Goal: Book appointment/travel/reservation

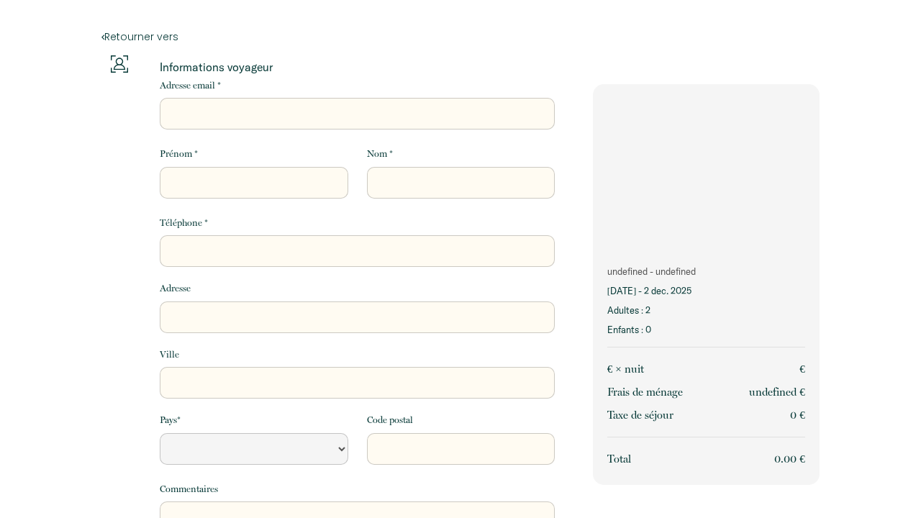
select select "Default select example"
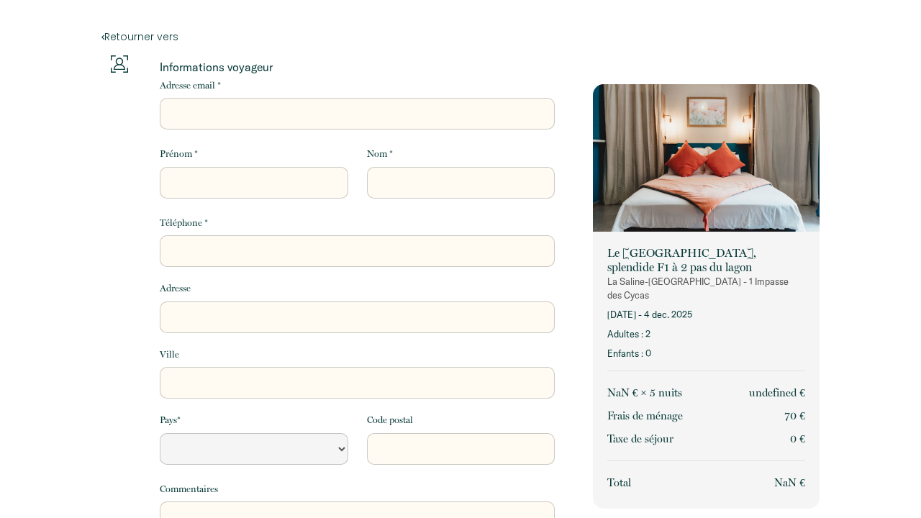
select select "Default select example"
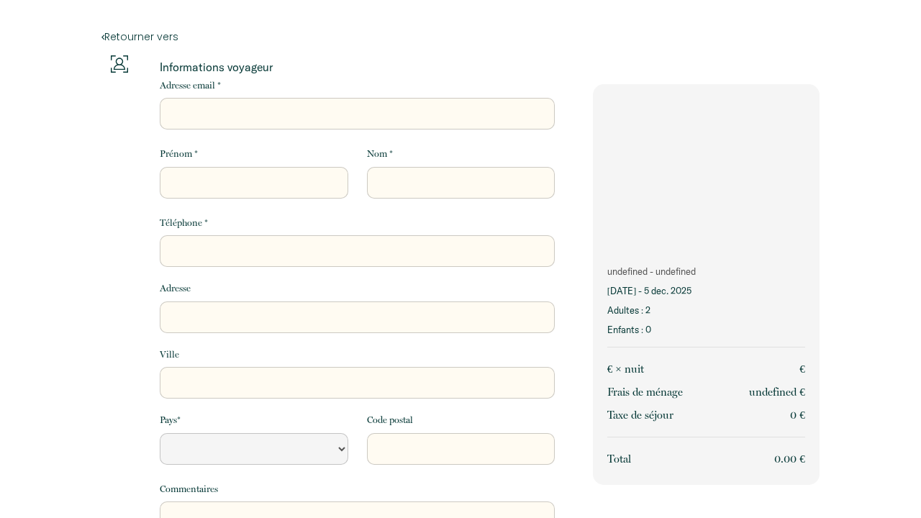
select select "Default select example"
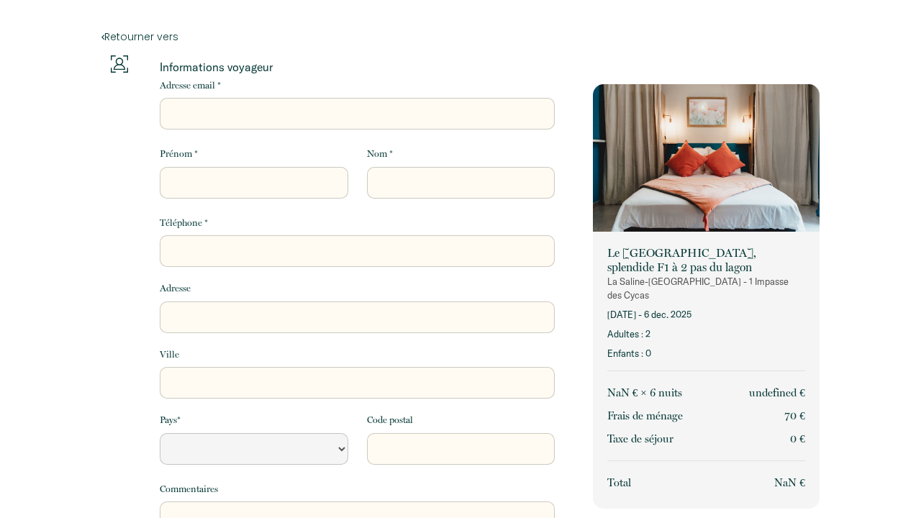
select select "Default select example"
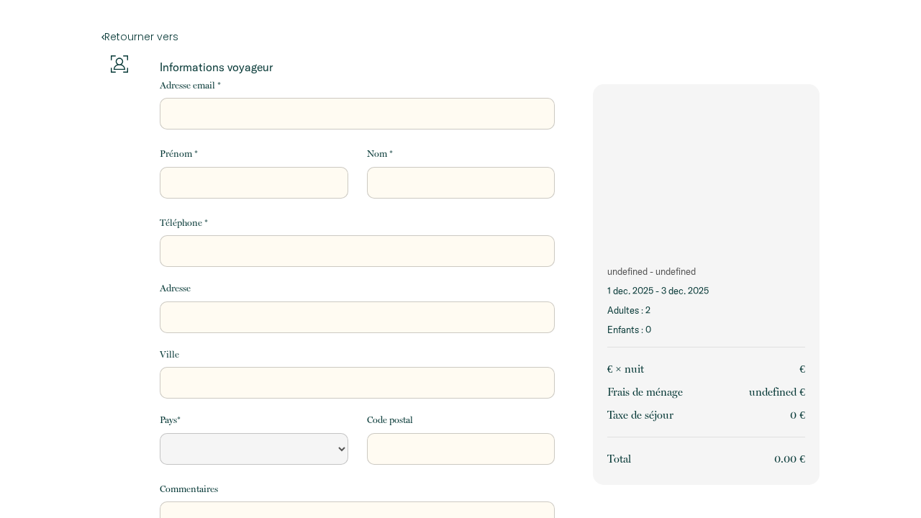
select select "Default select example"
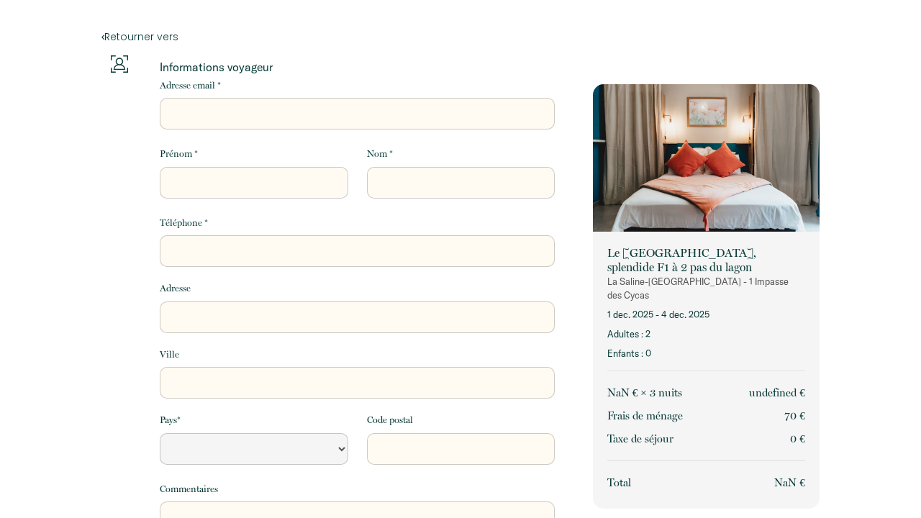
select select "Default select example"
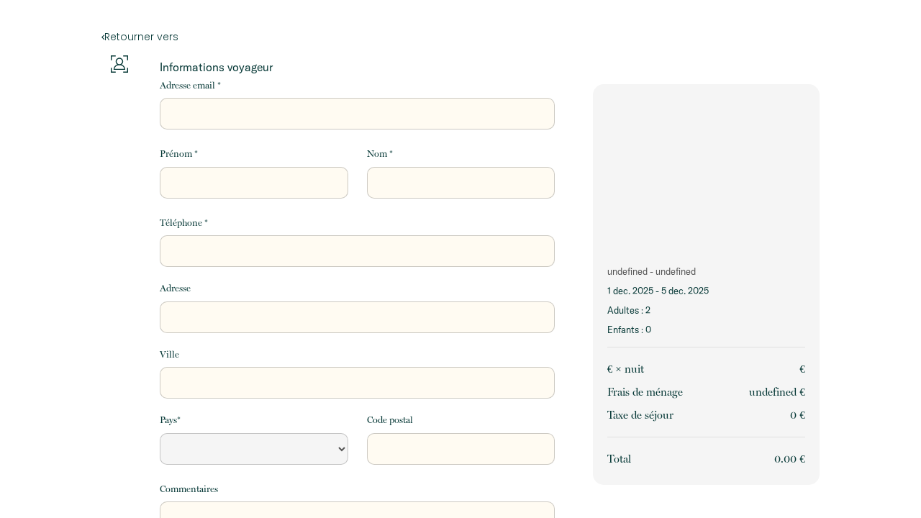
select select "Default select example"
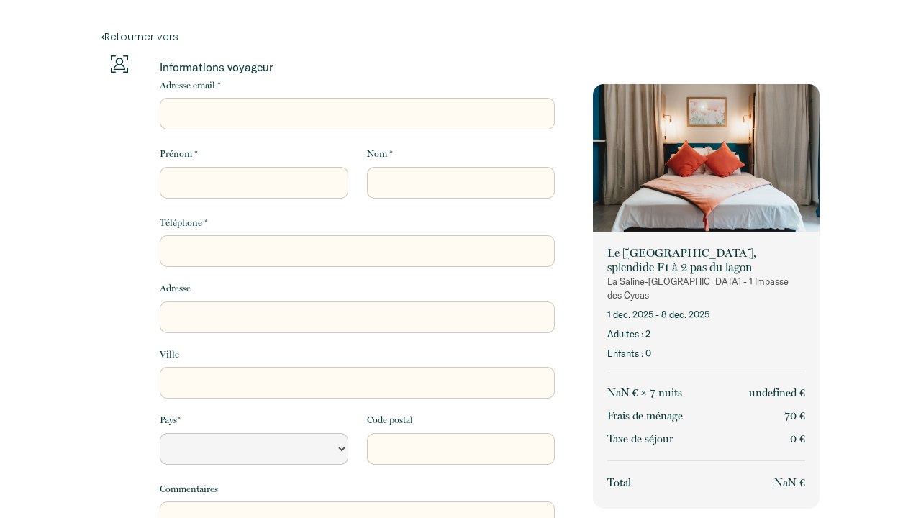
select select "Default select example"
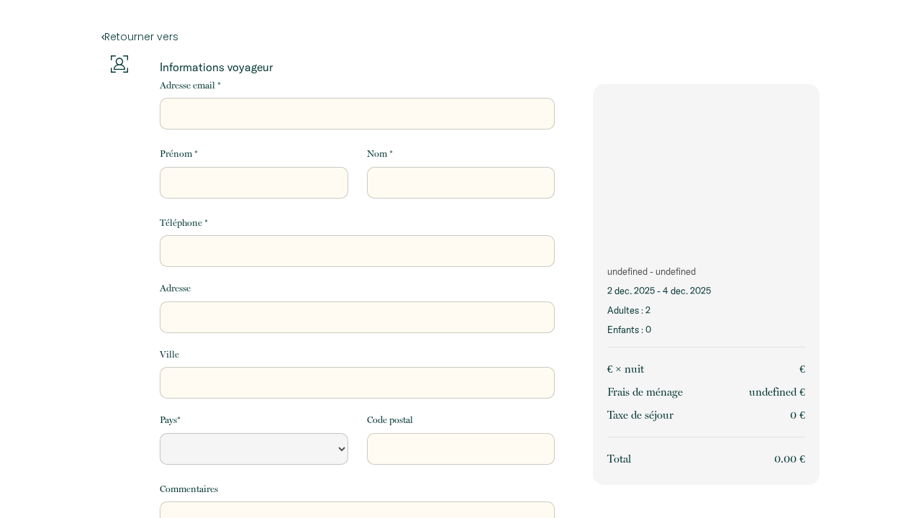
select select "Default select example"
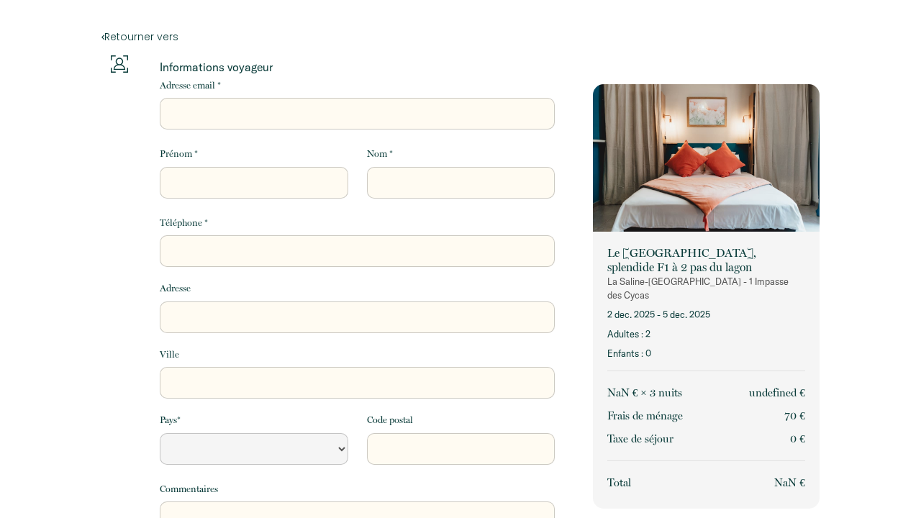
select select "Default select example"
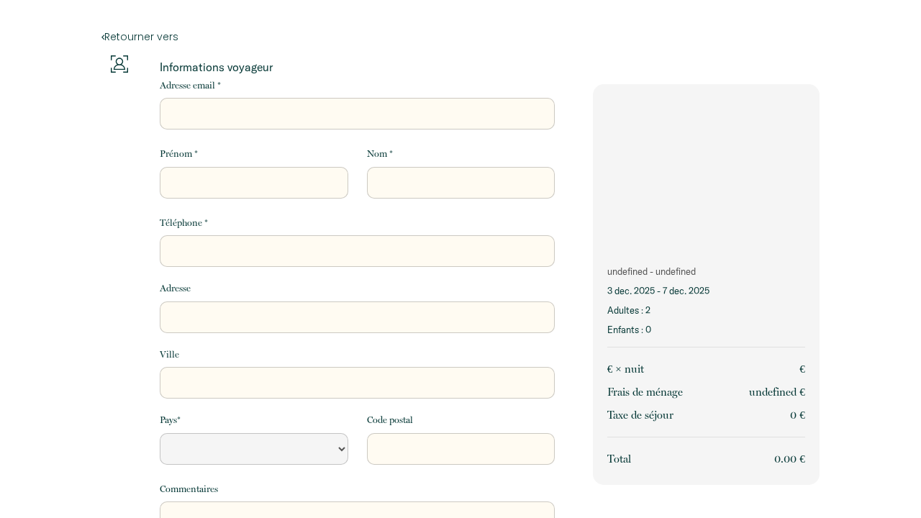
select select "Default select example"
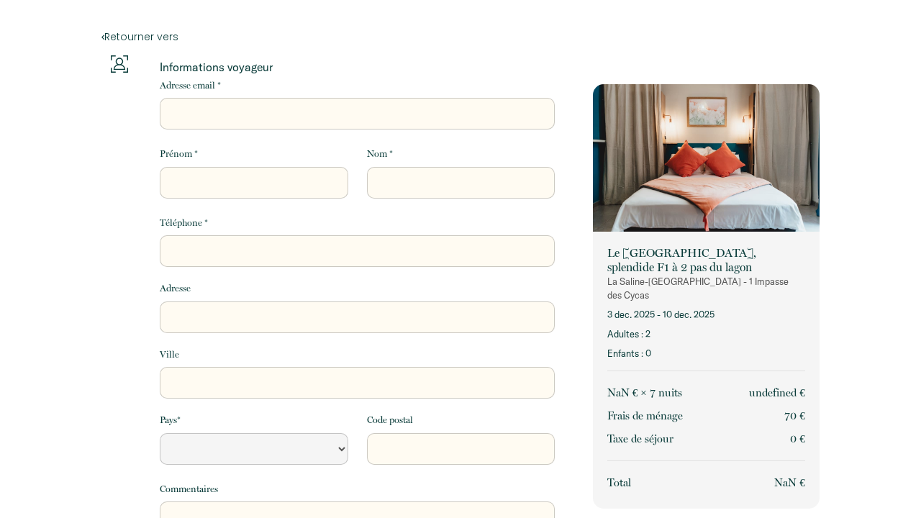
select select "Default select example"
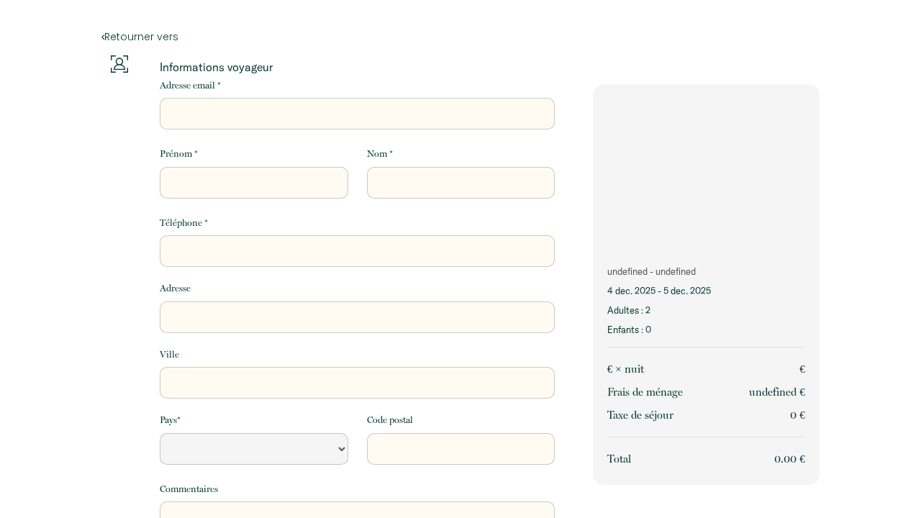
select select "Default select example"
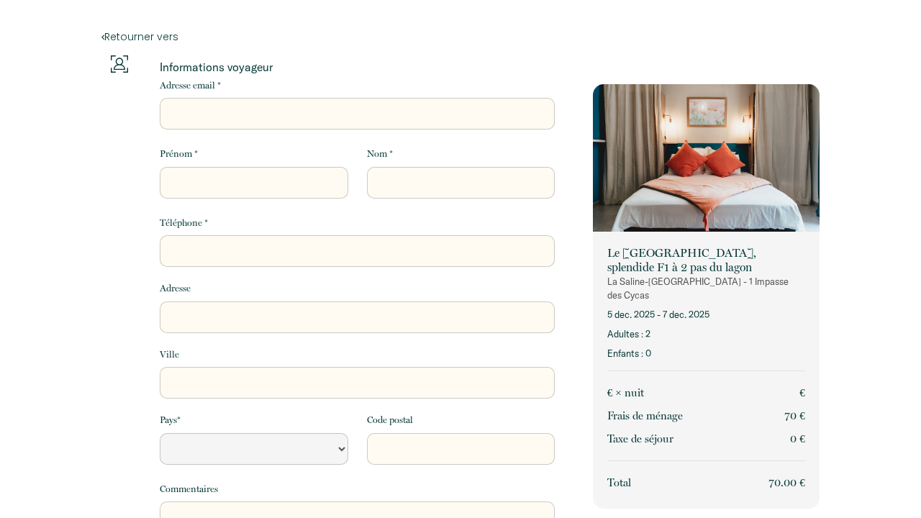
select select "Default select example"
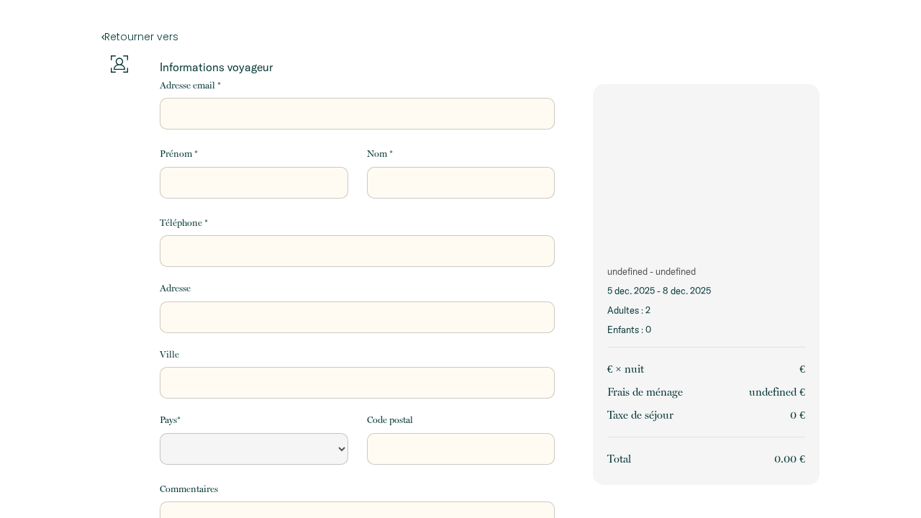
select select "Default select example"
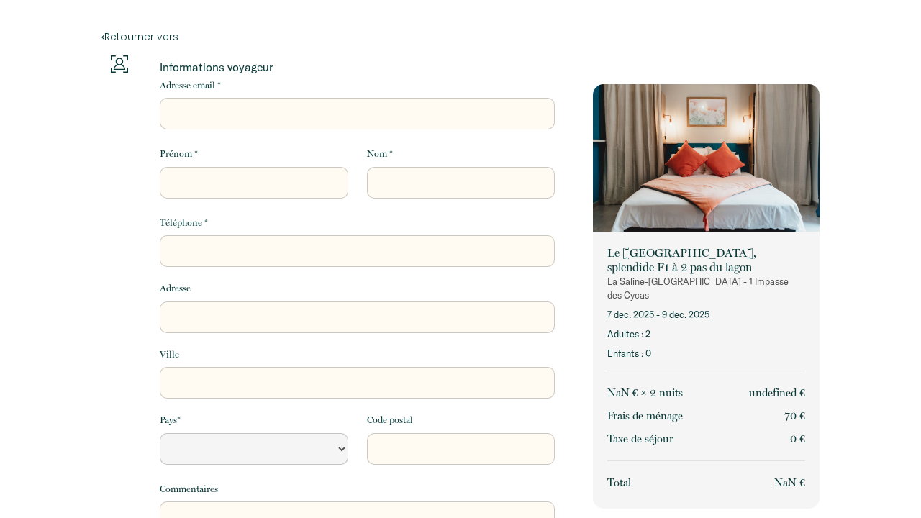
select select "Default select example"
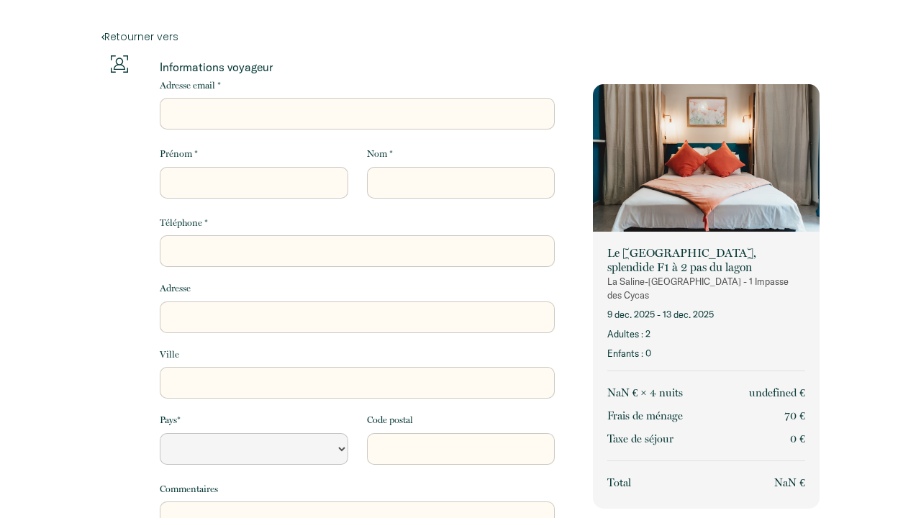
select select "Default select example"
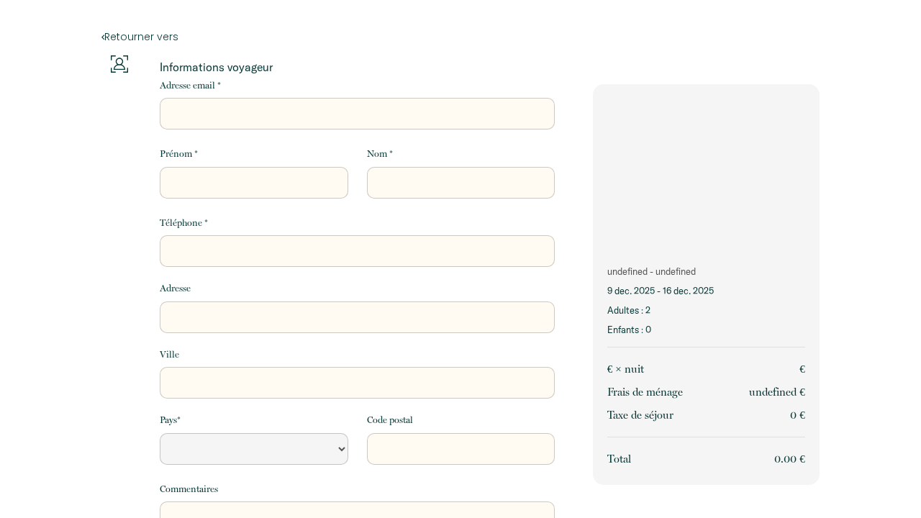
select select "Default select example"
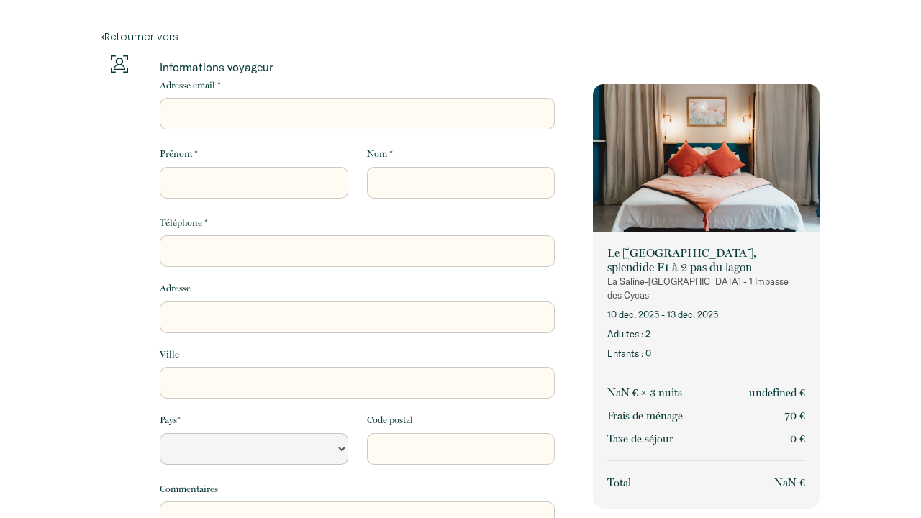
select select "Default select example"
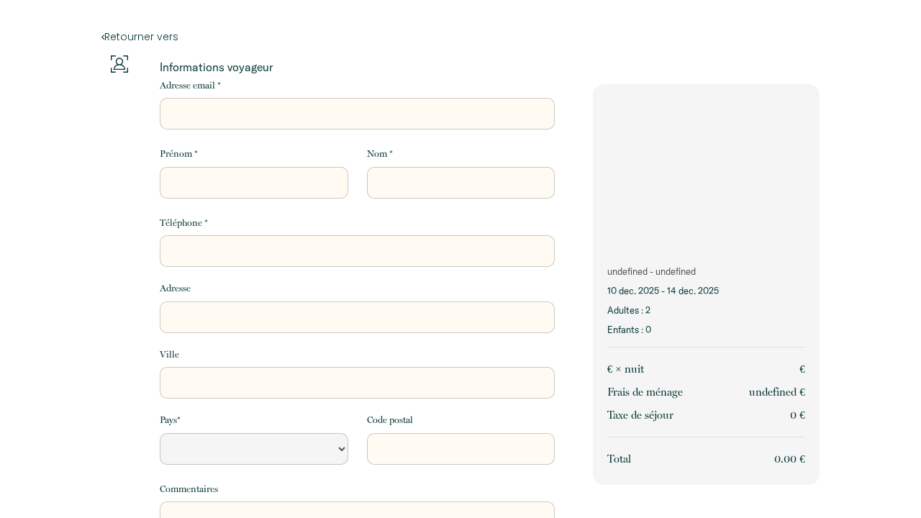
select select "Default select example"
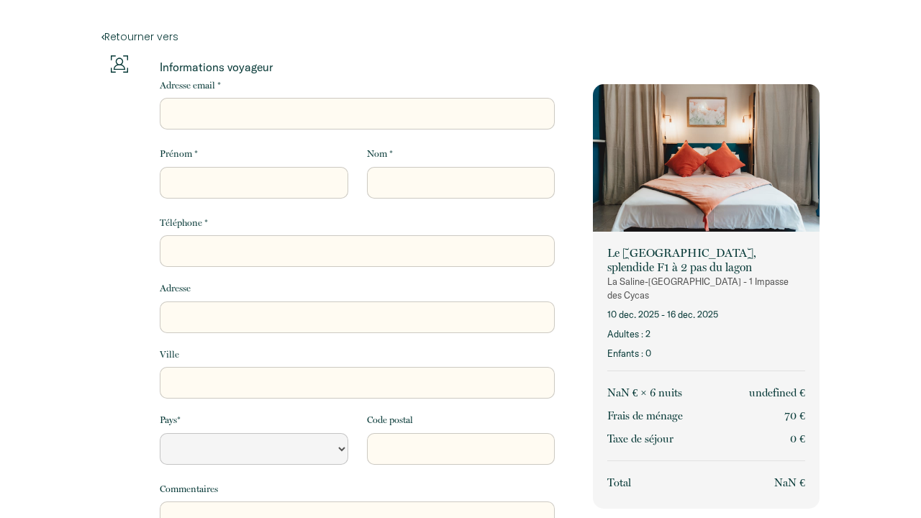
select select "Default select example"
